Goal: Task Accomplishment & Management: Use online tool/utility

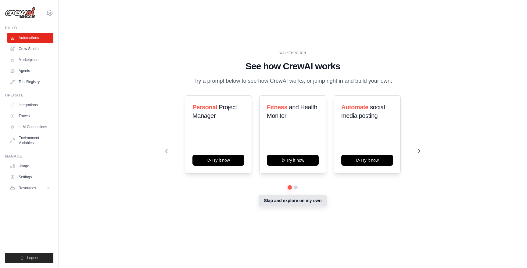
click at [293, 203] on button "Skip and explore on my own" at bounding box center [293, 201] width 68 height 12
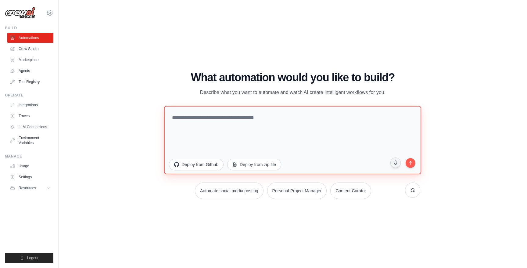
click at [204, 120] on textarea at bounding box center [293, 140] width 258 height 68
type textarea "**********"
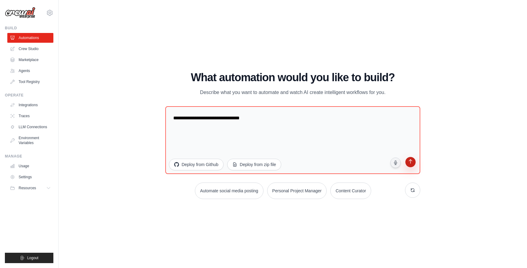
click at [410, 166] on button "submit" at bounding box center [411, 163] width 12 height 12
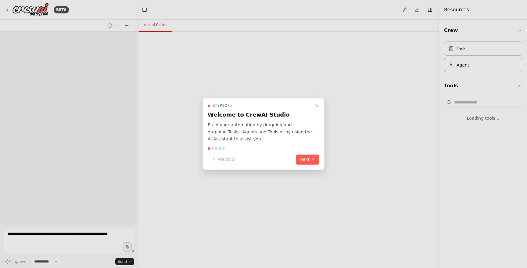
select select "****"
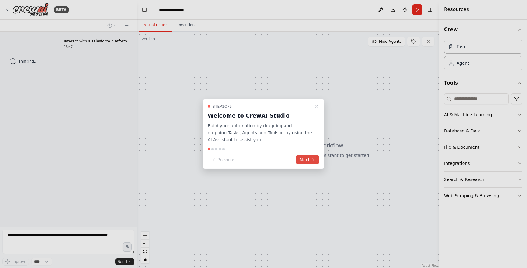
click at [314, 161] on icon at bounding box center [313, 159] width 5 height 5
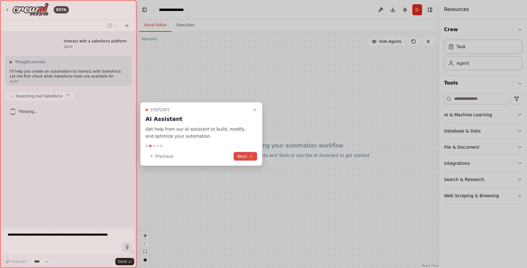
click at [251, 157] on icon at bounding box center [251, 156] width 5 height 5
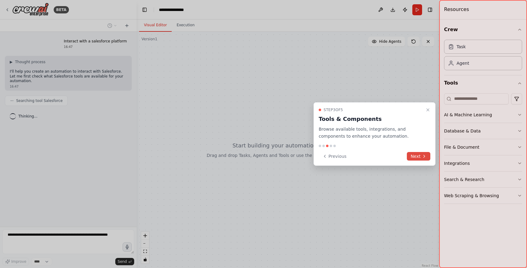
click at [420, 157] on button "Next" at bounding box center [418, 156] width 23 height 9
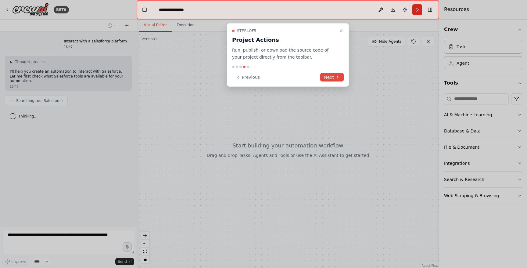
click at [336, 80] on button "Next" at bounding box center [331, 77] width 23 height 9
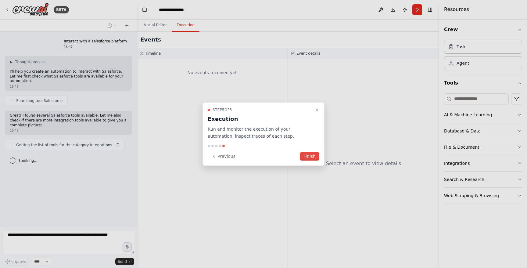
click at [307, 157] on button "Finish" at bounding box center [310, 156] width 20 height 9
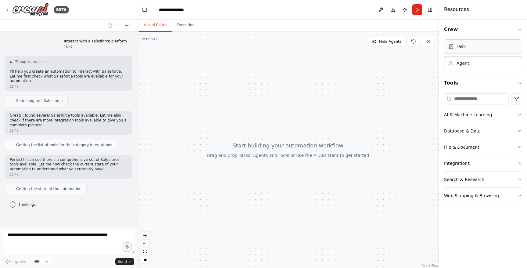
click at [473, 50] on div "Task" at bounding box center [483, 46] width 78 height 14
drag, startPoint x: 463, startPoint y: 48, endPoint x: 467, endPoint y: 52, distance: 6.7
click at [463, 48] on div "Task" at bounding box center [461, 46] width 9 height 6
click at [474, 62] on div "Agent" at bounding box center [483, 63] width 78 height 14
click at [476, 67] on div "Agent" at bounding box center [483, 63] width 78 height 14
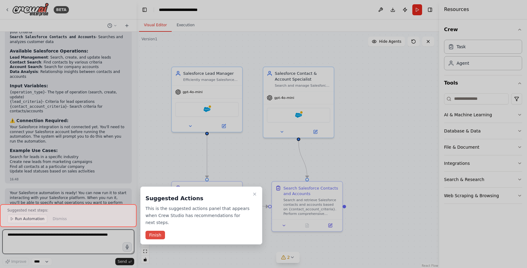
scroll to position [524, 0]
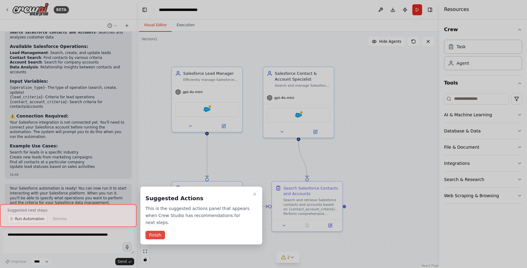
click at [160, 236] on button "Finish" at bounding box center [156, 235] width 20 height 9
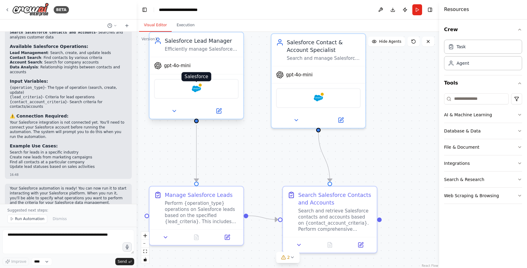
click at [197, 89] on img at bounding box center [196, 88] width 9 height 9
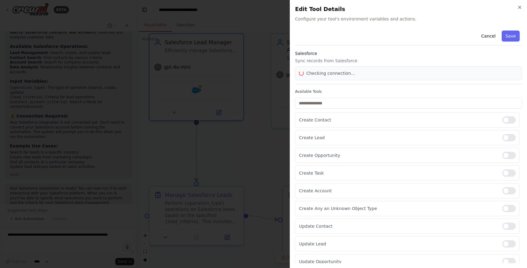
click at [197, 89] on div at bounding box center [263, 134] width 527 height 268
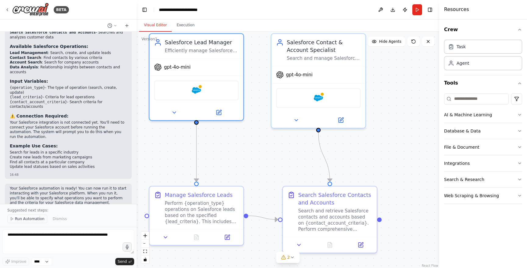
click at [32, 220] on span "Run Automation" at bounding box center [30, 218] width 30 height 5
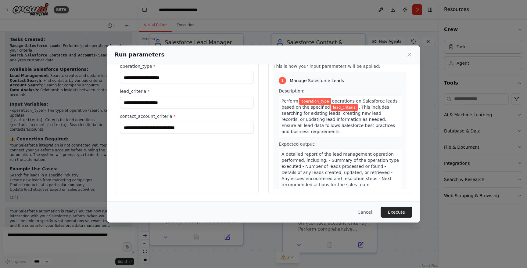
scroll to position [0, 0]
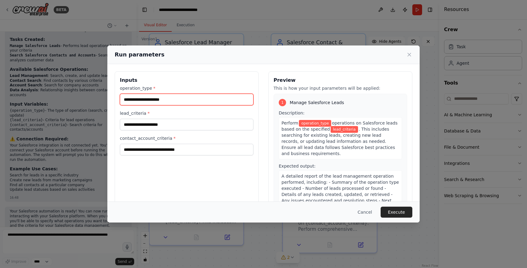
click at [182, 103] on input "operation_type *" at bounding box center [187, 100] width 134 height 12
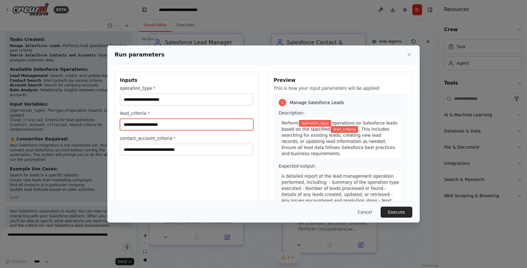
click at [154, 126] on input "lead_criteria *" at bounding box center [187, 125] width 134 height 12
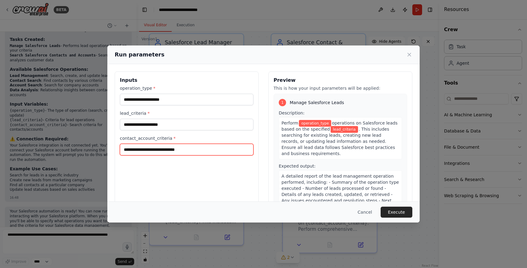
click at [192, 148] on input "contact_account_criteria *" at bounding box center [187, 150] width 134 height 12
click at [363, 209] on button "Cancel" at bounding box center [365, 212] width 24 height 11
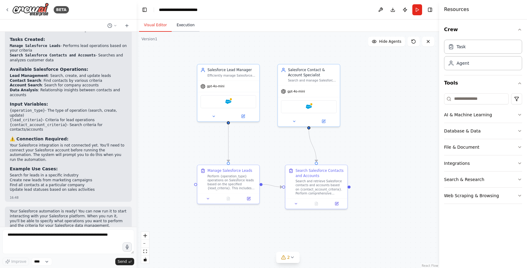
click at [186, 27] on button "Execution" at bounding box center [186, 25] width 28 height 13
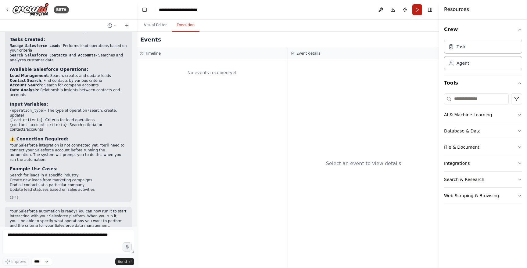
click at [417, 10] on button "Run" at bounding box center [418, 9] width 10 height 11
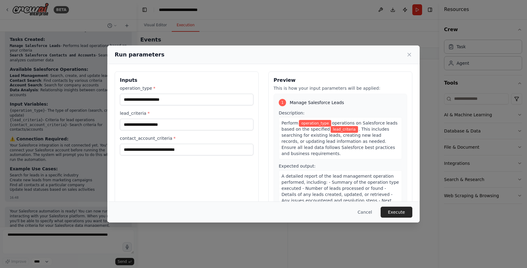
drag, startPoint x: 366, startPoint y: 212, endPoint x: 324, endPoint y: 141, distance: 82.4
click at [366, 212] on button "Cancel" at bounding box center [365, 212] width 24 height 11
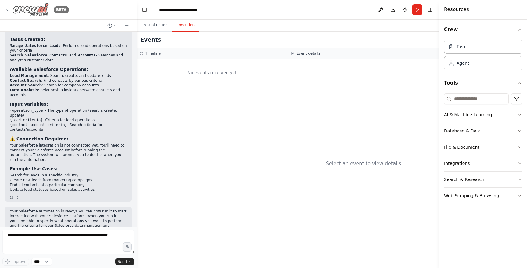
click at [25, 12] on img at bounding box center [30, 10] width 37 height 14
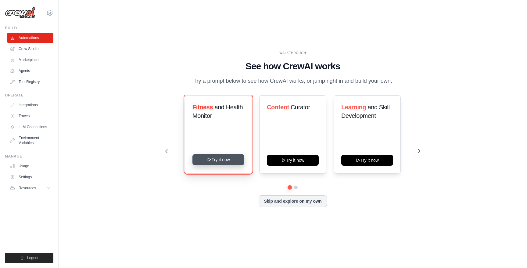
click at [225, 161] on button "Try it now" at bounding box center [219, 159] width 52 height 11
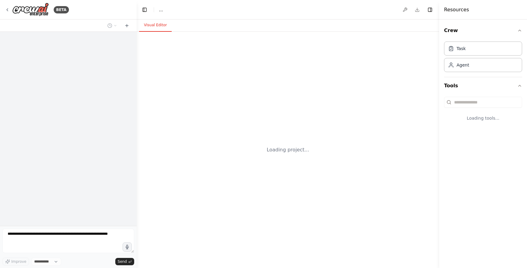
select select "****"
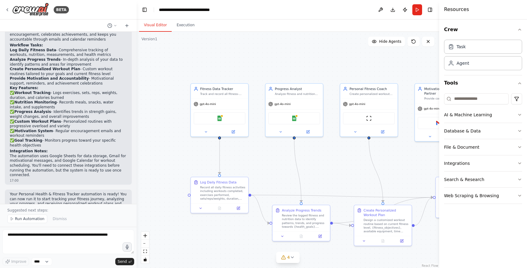
scroll to position [711, 0]
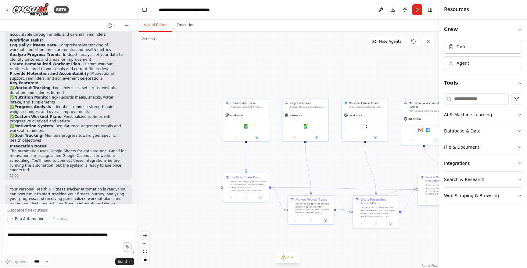
click at [23, 217] on span "Run Automation" at bounding box center [30, 218] width 30 height 5
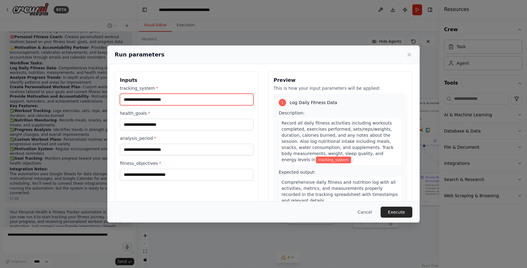
click at [171, 100] on input "tracking_system *" at bounding box center [187, 100] width 134 height 12
click at [398, 213] on button "Execute" at bounding box center [397, 212] width 32 height 11
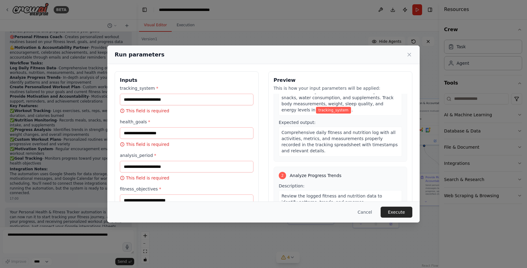
scroll to position [51, 0]
drag, startPoint x: 311, startPoint y: 109, endPoint x: 296, endPoint y: 109, distance: 15.6
click at [316, 109] on span "tracking_system" at bounding box center [333, 109] width 35 height 7
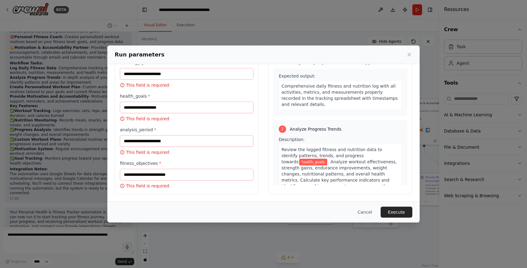
scroll to position [0, 0]
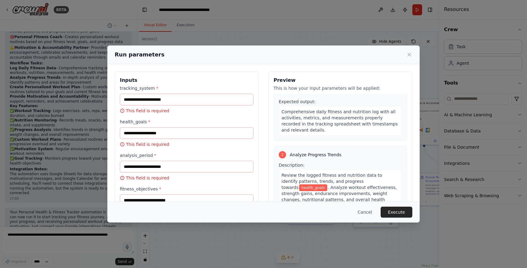
click at [364, 209] on button "Cancel" at bounding box center [365, 212] width 24 height 11
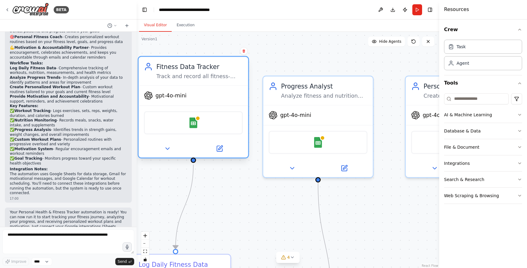
drag, startPoint x: 212, startPoint y: 111, endPoint x: 207, endPoint y: 113, distance: 5.6
click at [207, 105] on div "gpt-4o-mini" at bounding box center [194, 96] width 110 height 20
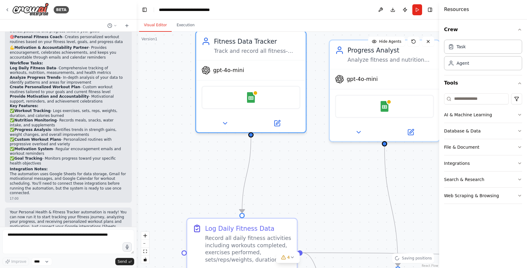
drag, startPoint x: 258, startPoint y: 90, endPoint x: 327, endPoint y: 210, distance: 138.3
click at [323, 55] on div ".deletable-edge-delete-btn { width: 20px; height: 20px; border: 0px solid #ffff…" at bounding box center [288, 150] width 303 height 236
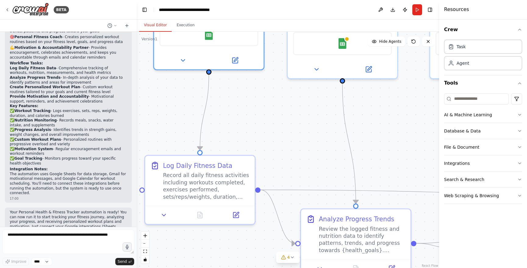
drag, startPoint x: 323, startPoint y: 213, endPoint x: 292, endPoint y: 159, distance: 61.5
click at [291, 159] on div ".deletable-edge-delete-btn { width: 20px; height: 20px; border: 0px solid #ffff…" at bounding box center [288, 150] width 303 height 236
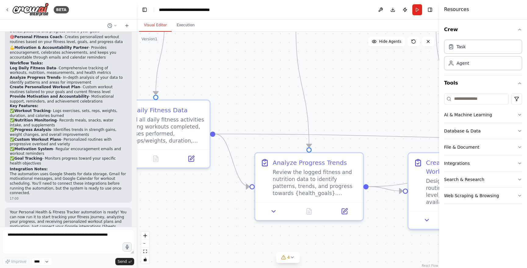
drag, startPoint x: 295, startPoint y: 169, endPoint x: 250, endPoint y: 114, distance: 70.6
click at [250, 114] on div ".deletable-edge-delete-btn { width: 20px; height: 20px; border: 0px solid #ffff…" at bounding box center [288, 150] width 303 height 236
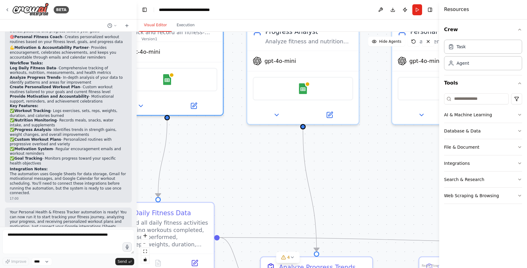
drag, startPoint x: 265, startPoint y: 112, endPoint x: 310, endPoint y: 181, distance: 82.0
click at [271, 215] on div ".deletable-edge-delete-btn { width: 20px; height: 20px; border: 0px solid #ffff…" at bounding box center [288, 150] width 303 height 236
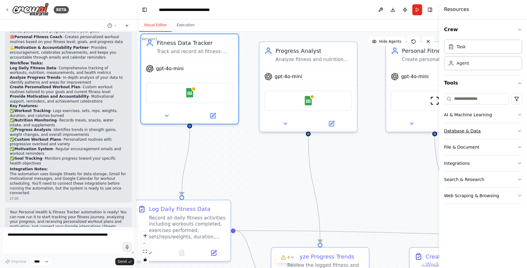
click at [503, 131] on button "Database & Data" at bounding box center [483, 131] width 78 height 16
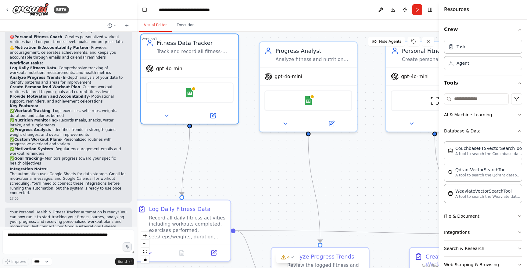
click at [503, 131] on button "Database & Data" at bounding box center [483, 131] width 78 height 16
